Goal: Information Seeking & Learning: Find specific fact

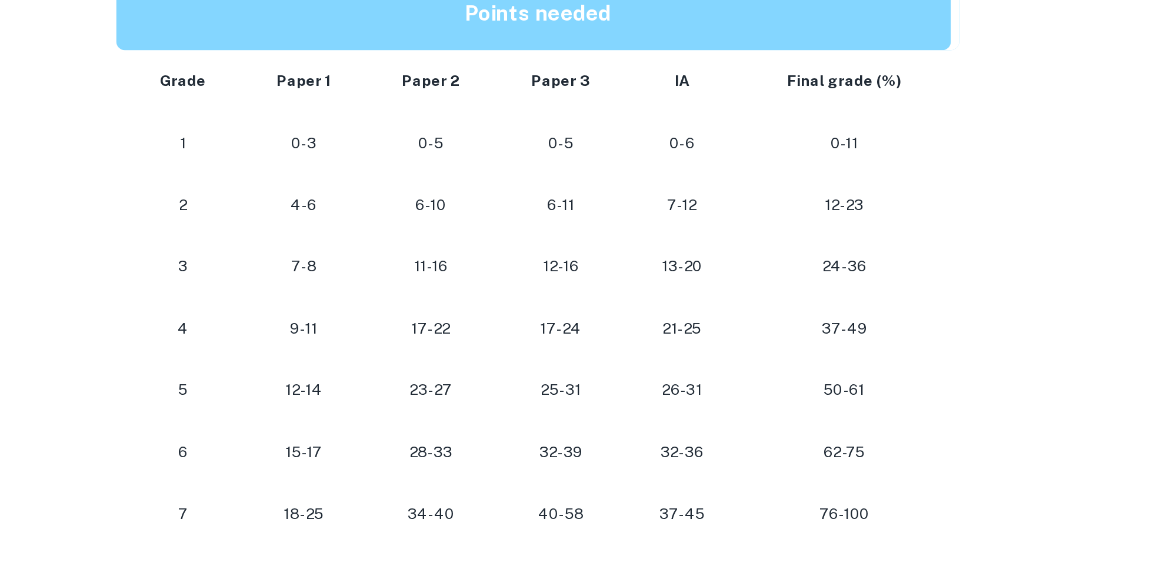
scroll to position [577, 0]
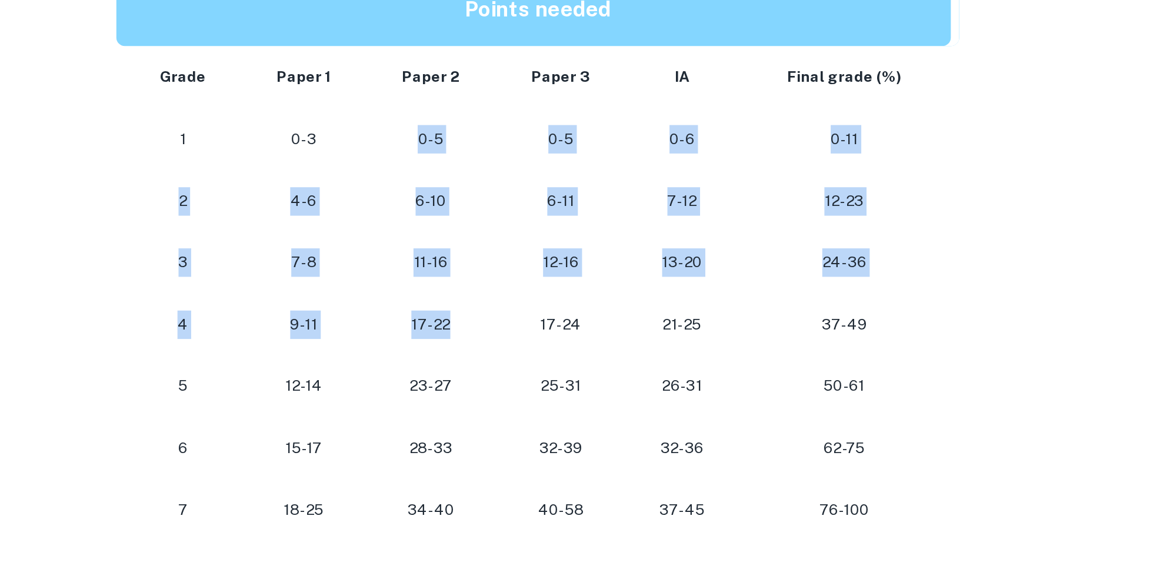
drag, startPoint x: 508, startPoint y: 172, endPoint x: 531, endPoint y: 298, distance: 128.6
click at [530, 294] on tbody "Grade Paper 1 Paper 2 Paper 3 IA Final grade (%) 1 0-3 0-5 0-5 0-6 0-11 2 4-6 6…" at bounding box center [576, 270] width 471 height 276
click at [534, 266] on td "11-16" at bounding box center [517, 253] width 72 height 35
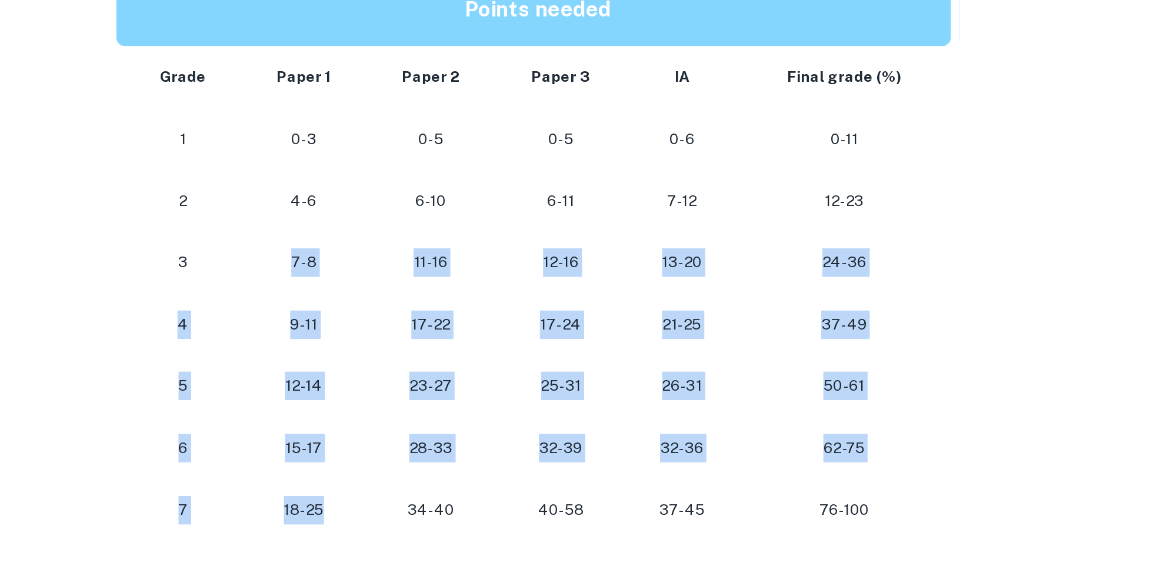
drag, startPoint x: 462, startPoint y: 394, endPoint x: 417, endPoint y: 238, distance: 162.4
click at [411, 248] on tbody "Grade Paper 1 Paper 2 Paper 3 IA Final grade (%) 1 0-3 0-5 0-5 0-6 0-11 2 4-6 6…" at bounding box center [576, 270] width 471 height 276
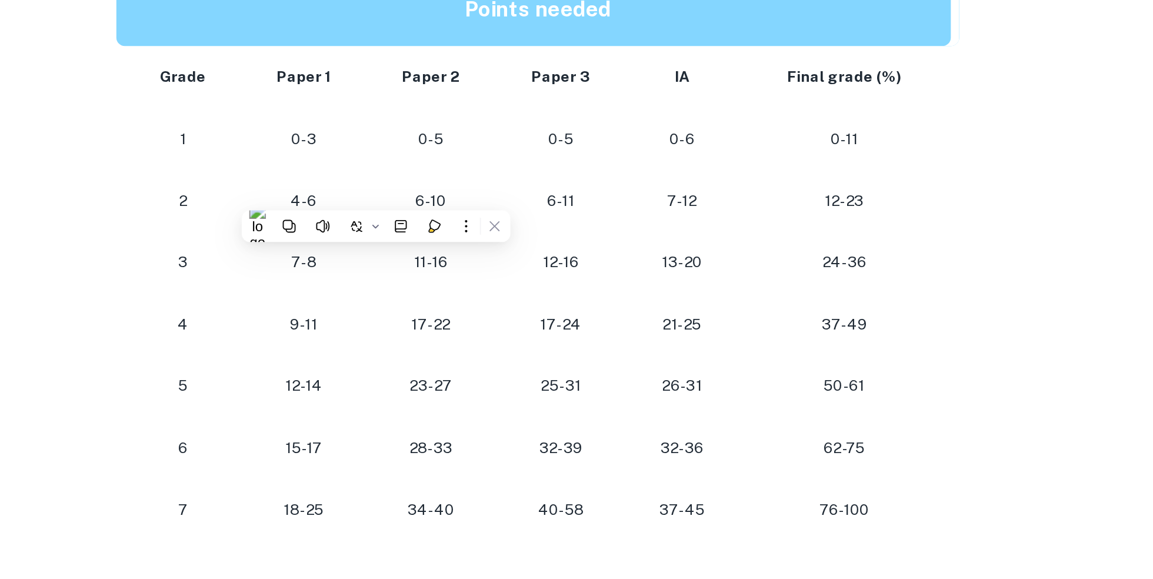
click at [717, 345] on td "62-75" at bounding box center [750, 356] width 124 height 35
click at [530, 398] on p "34-40" at bounding box center [517, 392] width 54 height 16
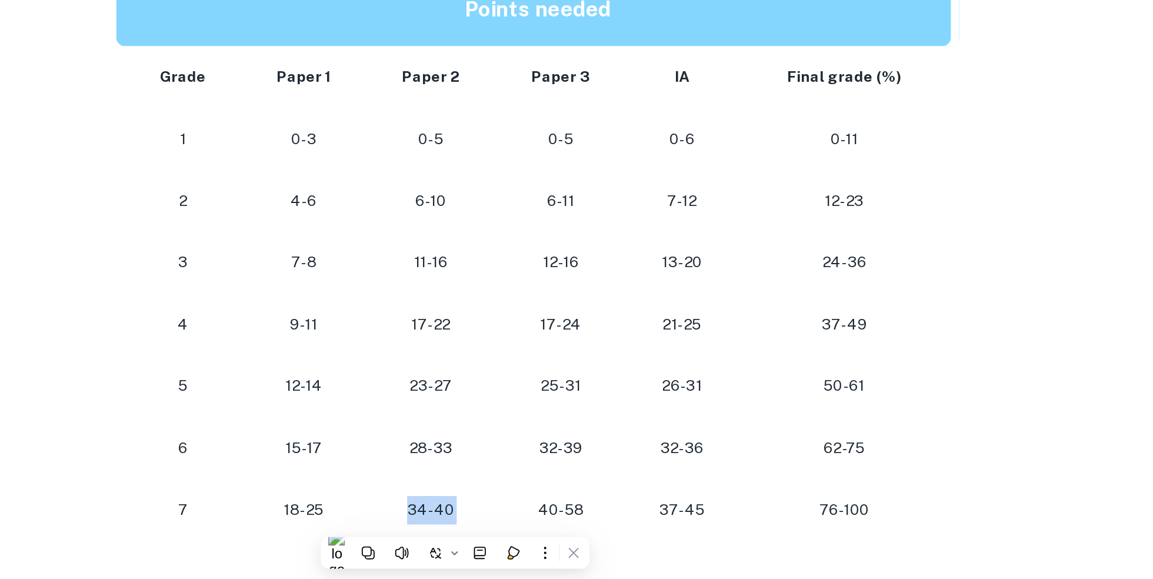
click at [528, 387] on p "34-40" at bounding box center [517, 392] width 54 height 16
click at [528, 347] on td "28-33" at bounding box center [517, 356] width 72 height 35
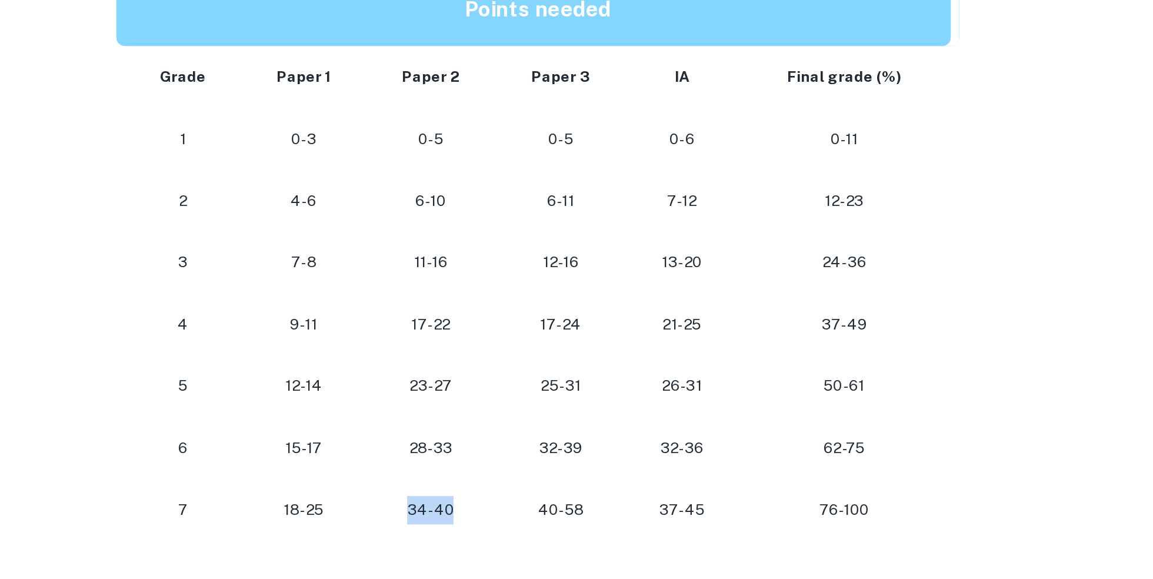
drag, startPoint x: 493, startPoint y: 392, endPoint x: 549, endPoint y: 392, distance: 55.9
click at [549, 392] on td "34-40" at bounding box center [517, 391] width 72 height 35
click at [778, 208] on td "12-23" at bounding box center [750, 219] width 124 height 35
click at [807, 244] on td "24-36" at bounding box center [750, 253] width 124 height 35
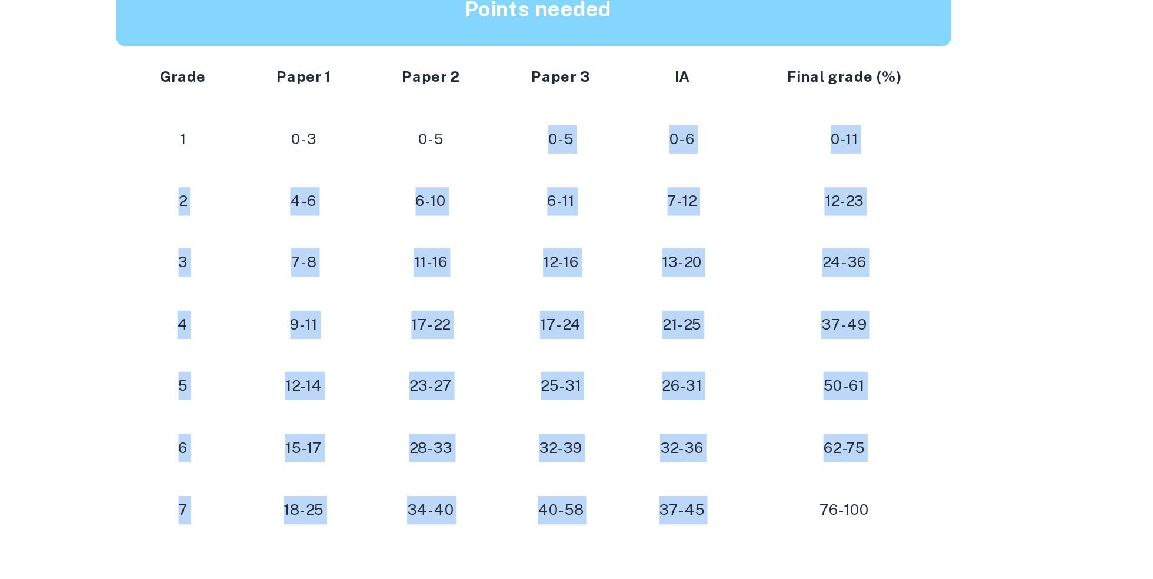
drag, startPoint x: 508, startPoint y: 192, endPoint x: 804, endPoint y: 385, distance: 353.0
click at [800, 382] on tbody "Grade Paper 1 Paper 2 Paper 3 IA Final grade (%) 1 0-3 0-5 0-5 0-6 0-11 2 4-6 6…" at bounding box center [576, 270] width 471 height 276
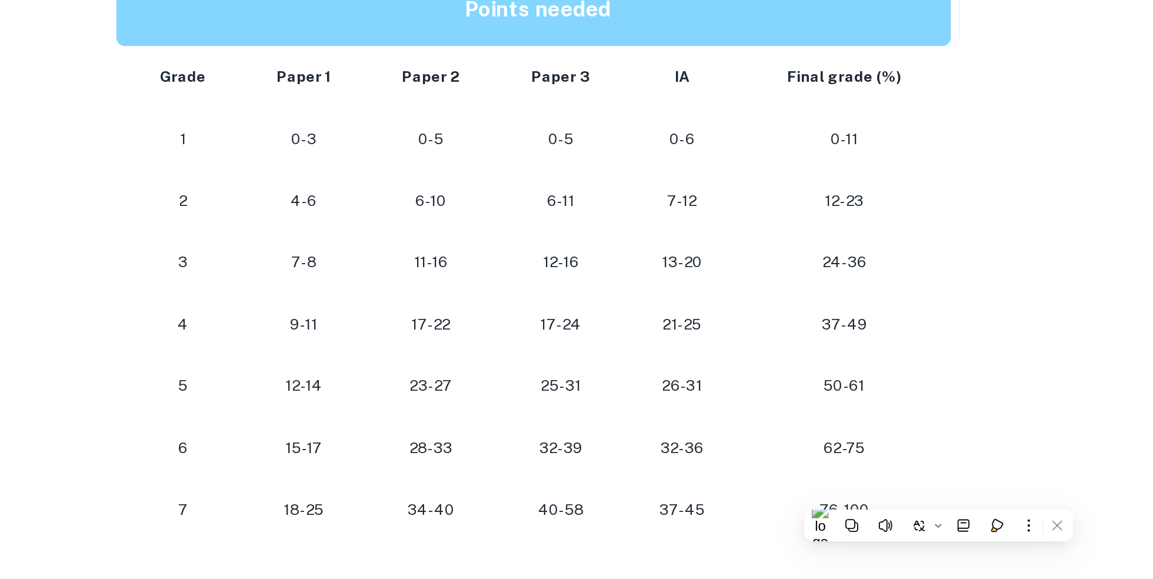
click at [804, 276] on td "37-49" at bounding box center [750, 288] width 124 height 35
click at [828, 201] on div "IB Economics Grade Boundaries By [PERSON_NAME] • [DATE] Get feedback on your Ec…" at bounding box center [576, 338] width 725 height 1649
